Goal: Task Accomplishment & Management: Manage account settings

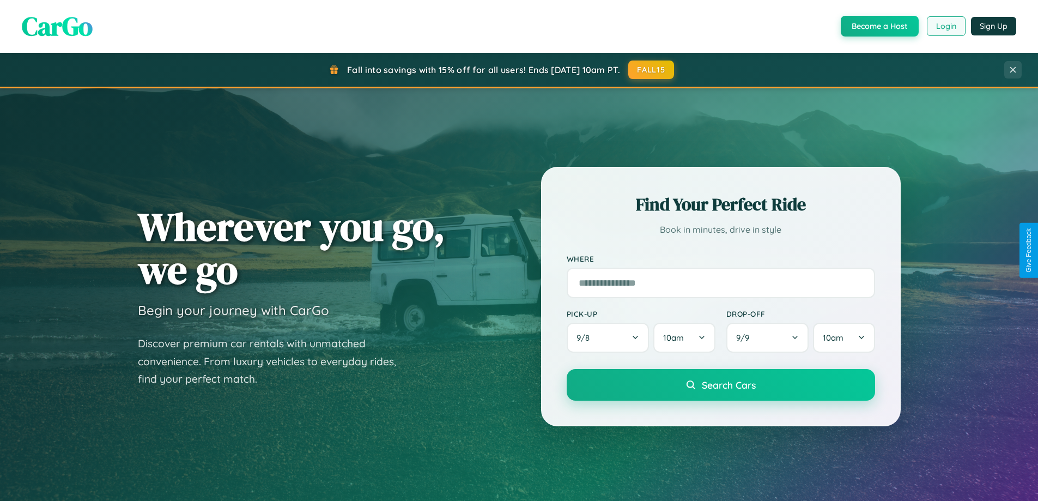
click at [946, 26] on button "Login" at bounding box center [946, 26] width 39 height 20
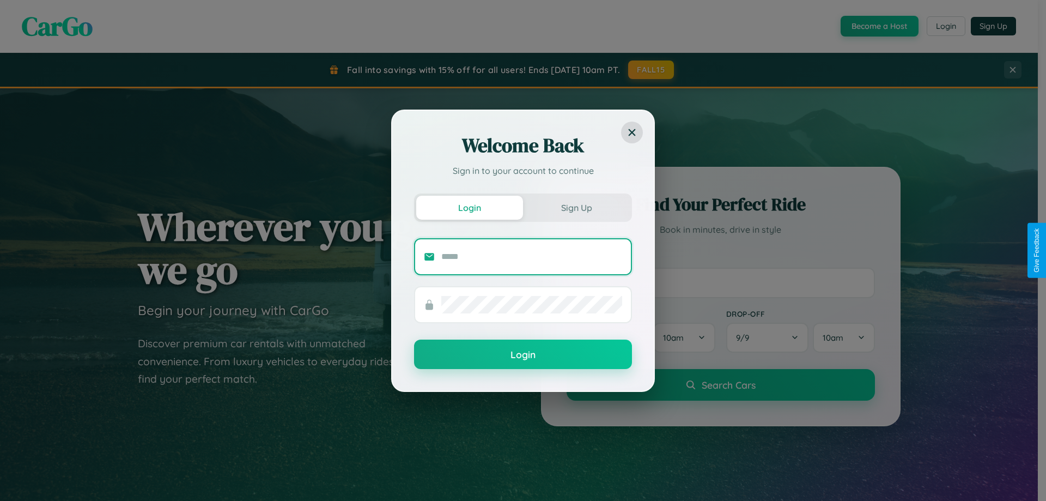
click at [532, 256] on input "text" at bounding box center [531, 256] width 181 height 17
type input "**********"
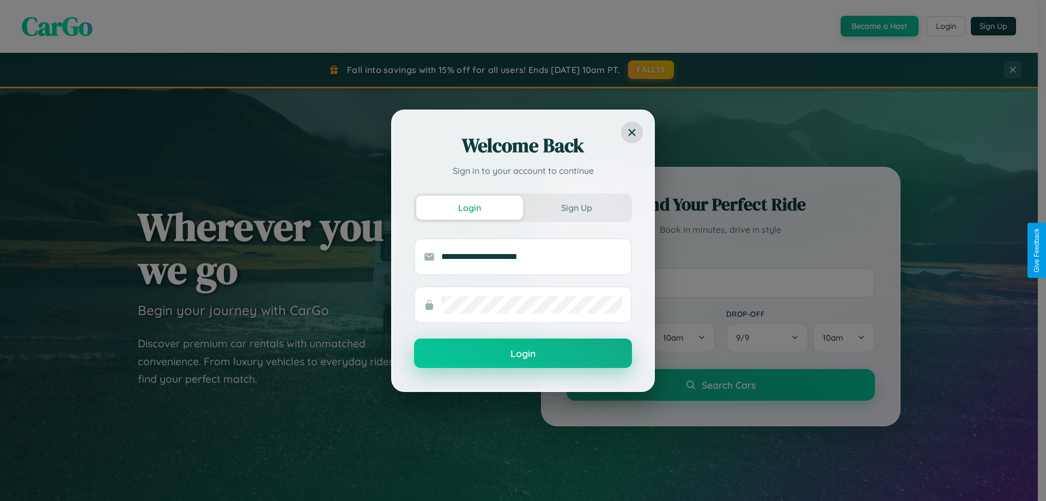
click at [523, 354] on button "Login" at bounding box center [523, 352] width 218 height 29
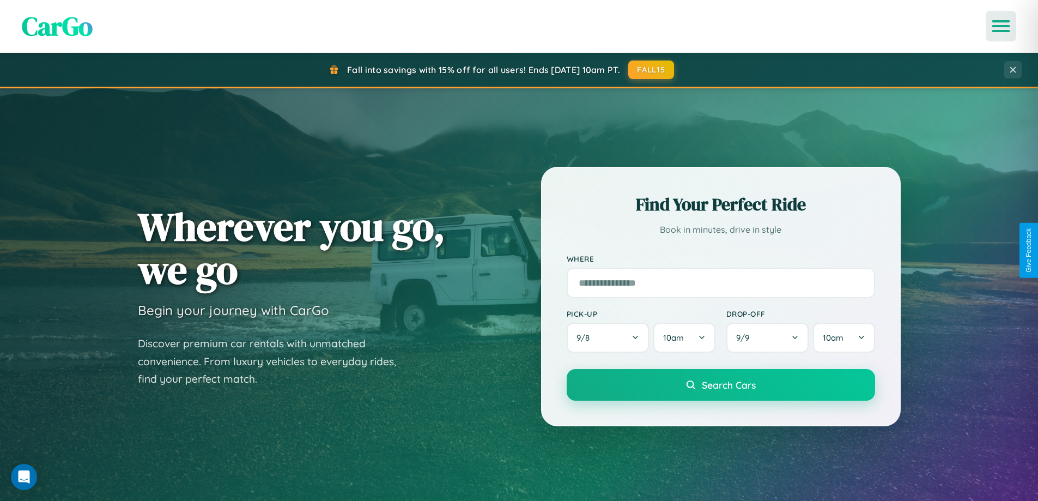
click at [1001, 26] on icon "Open menu" at bounding box center [1002, 26] width 16 height 10
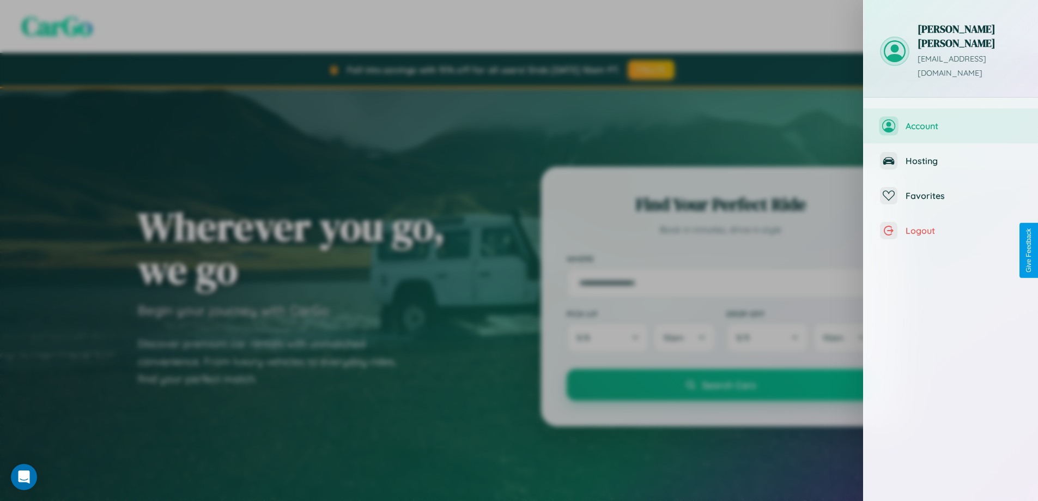
click at [951, 120] on span "Account" at bounding box center [964, 125] width 116 height 11
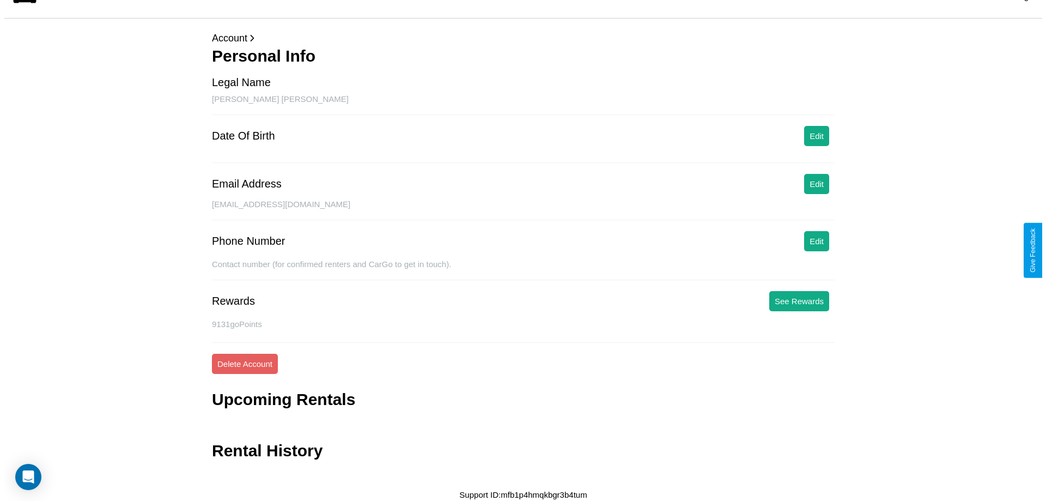
scroll to position [26, 0]
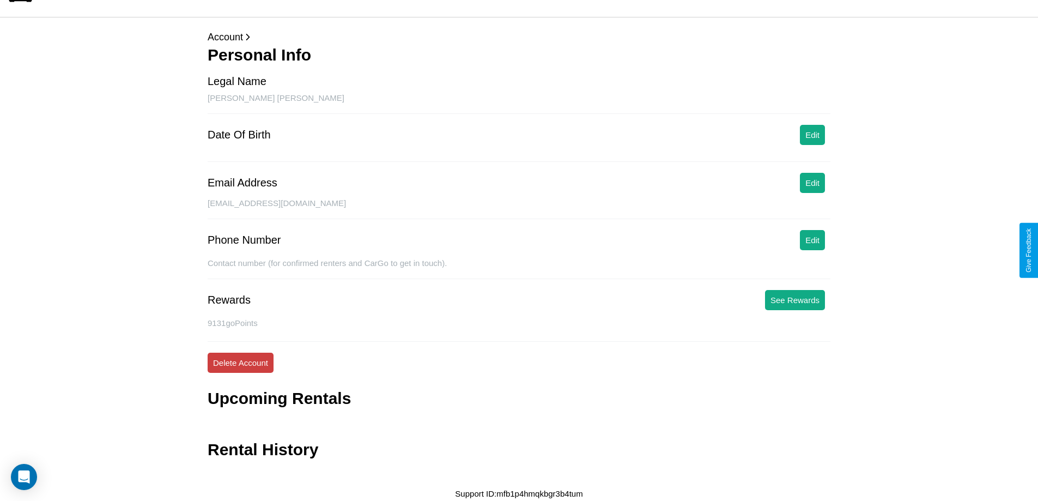
click at [240, 362] on button "Delete Account" at bounding box center [241, 363] width 66 height 20
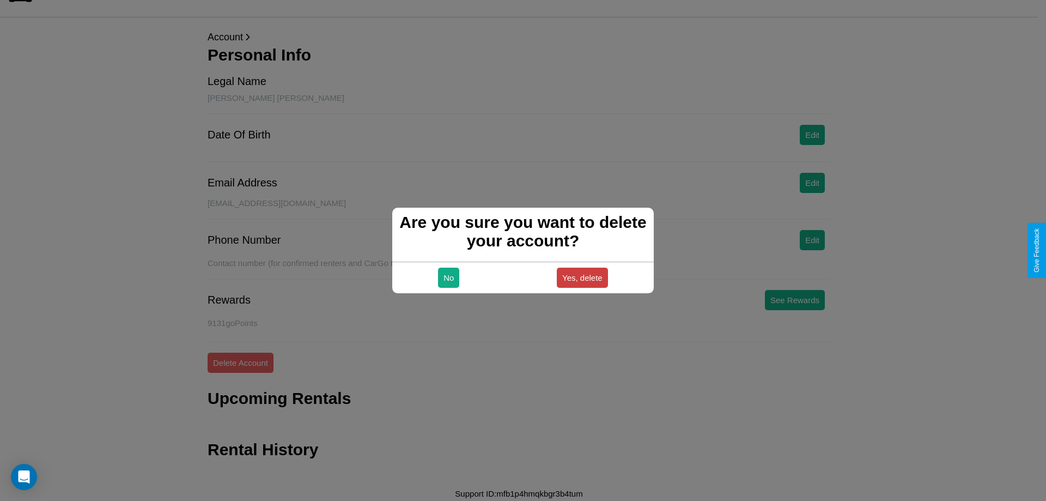
click at [582, 277] on button "Yes, delete" at bounding box center [582, 278] width 51 height 20
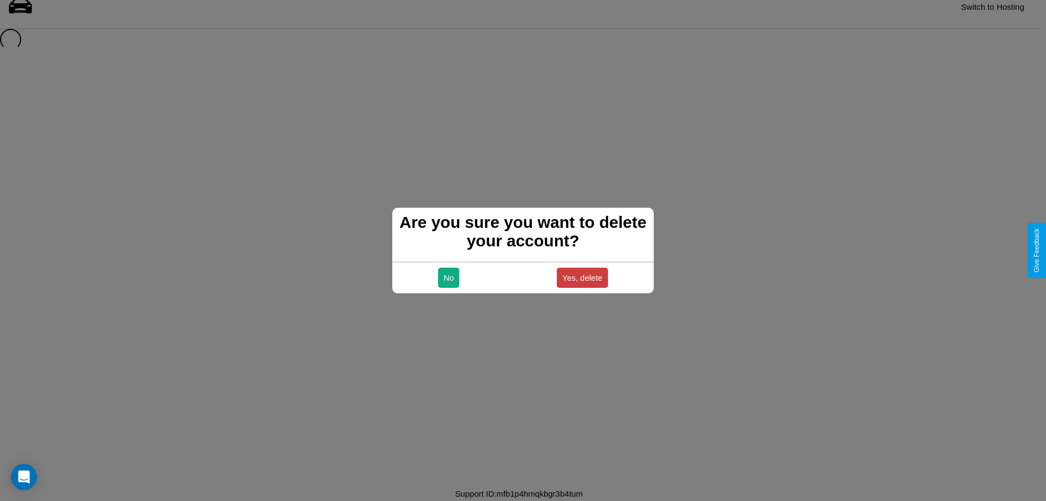
scroll to position [15, 0]
